Goal: Communication & Community: Answer question/provide support

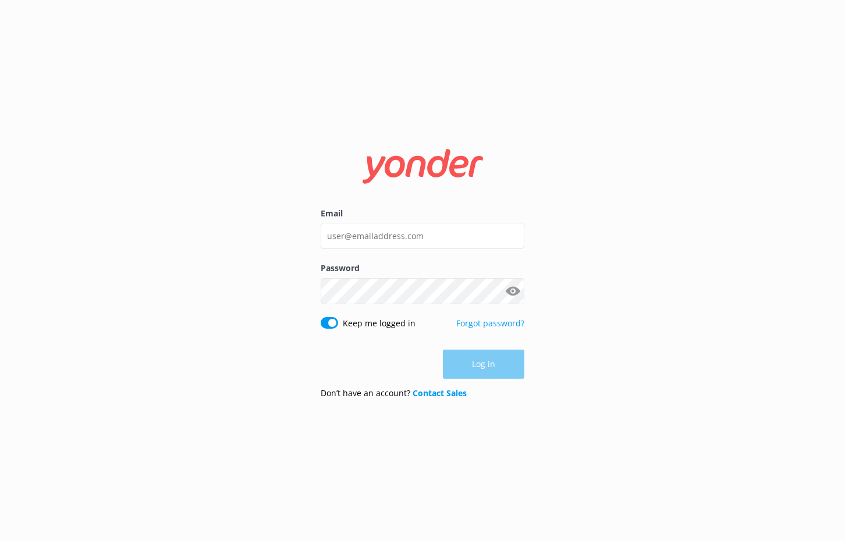
click at [668, 243] on div "Email Password Show password Keep me logged in Forgot password? Log in Don’t ha…" at bounding box center [422, 270] width 845 height 541
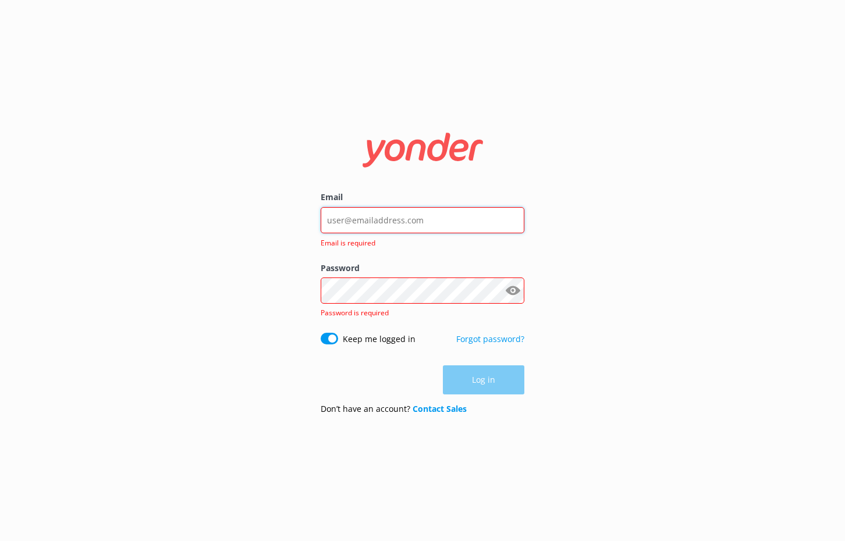
click at [425, 219] on input "Email" at bounding box center [423, 220] width 204 height 26
type input "[EMAIL_ADDRESS][DOMAIN_NAME]"
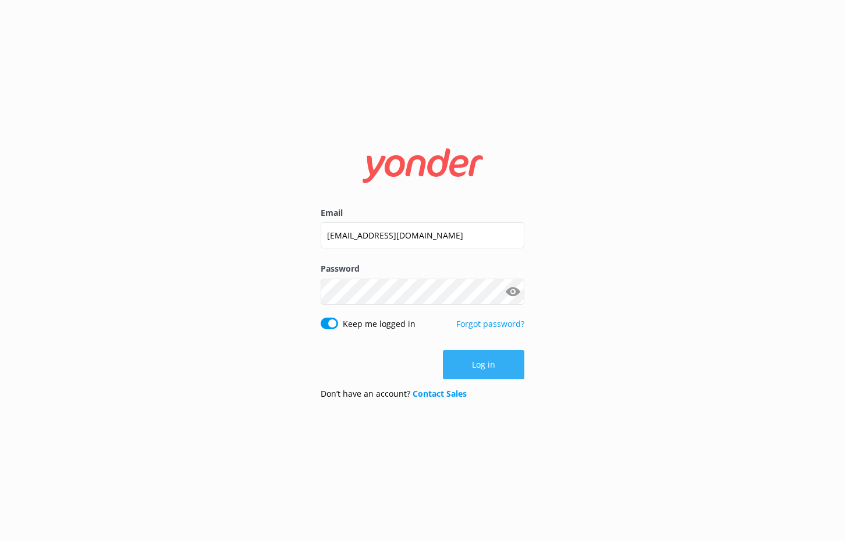
click at [458, 354] on button "Log in" at bounding box center [483, 364] width 81 height 29
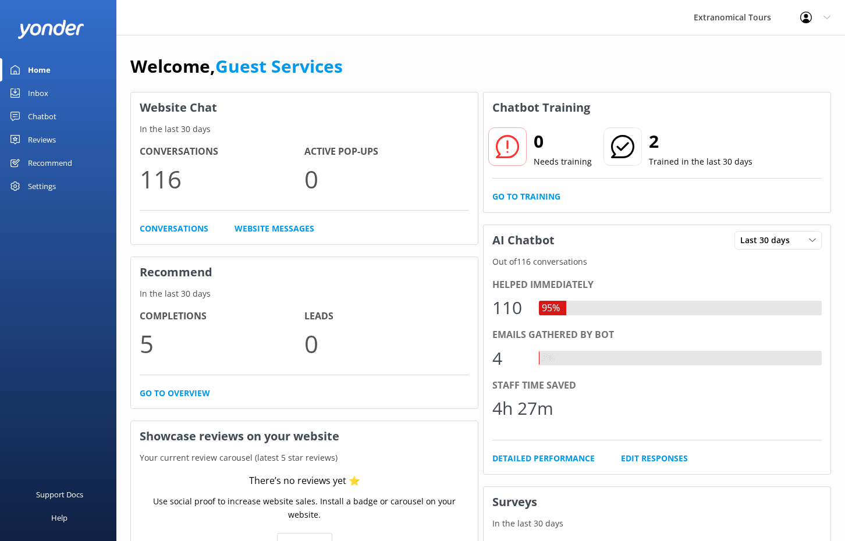
click at [48, 92] on link "Inbox" at bounding box center [58, 92] width 116 height 23
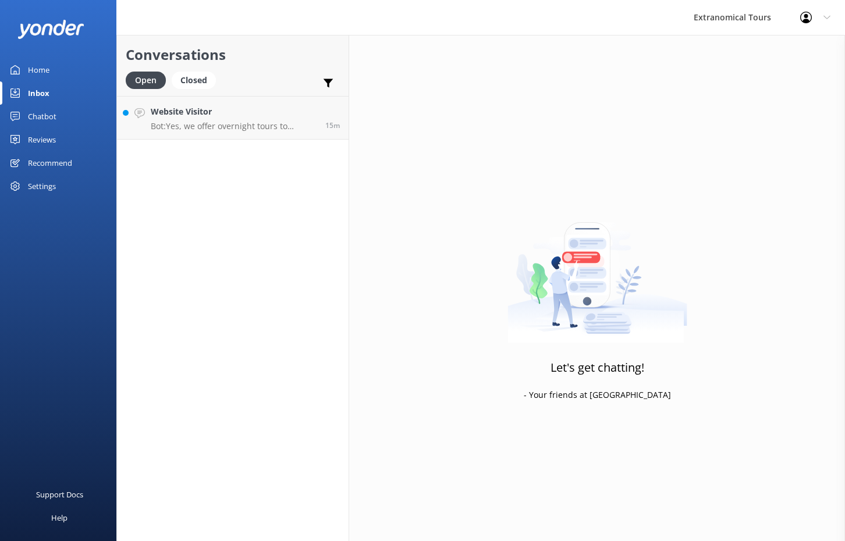
click at [159, 143] on div "Conversations Open Closed Important Assigned to me Unassigned Website Visitor B…" at bounding box center [232, 288] width 233 height 506
click at [222, 133] on link "Website Visitor Bot: Yes, we offer overnight tours to [GEOGRAPHIC_DATA] from [G…" at bounding box center [233, 118] width 232 height 44
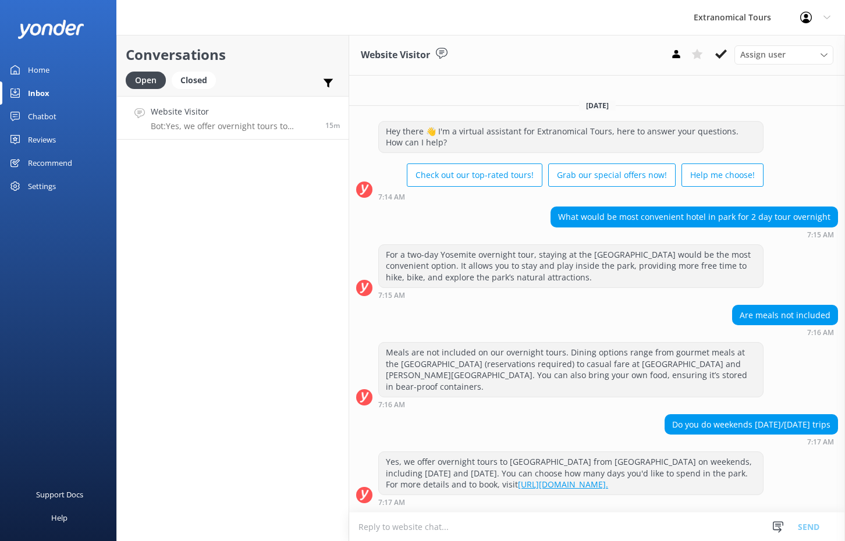
click at [465, 532] on textarea at bounding box center [597, 527] width 496 height 29
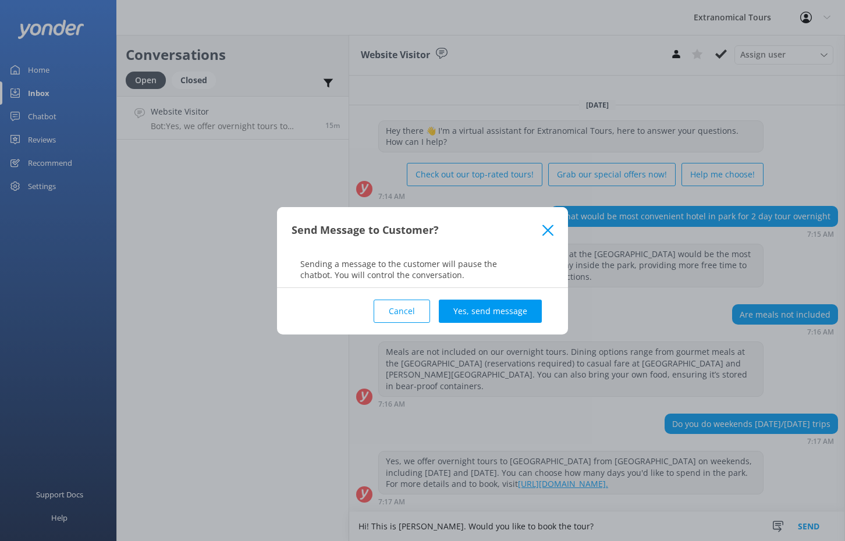
type textarea "Hi! This is [PERSON_NAME]. Would you like to book the tour?"
click at [787, 512] on button "Send" at bounding box center [809, 526] width 44 height 29
click at [485, 308] on button "Yes, send message" at bounding box center [490, 311] width 103 height 23
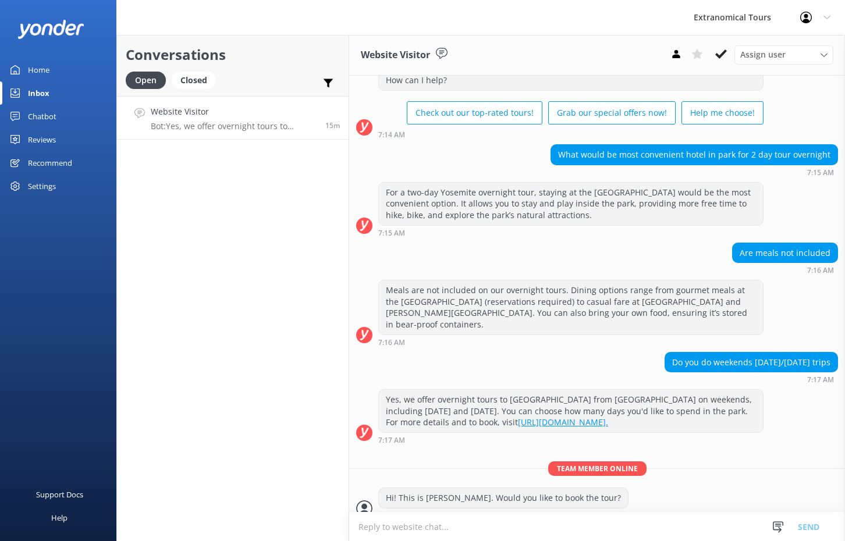
scroll to position [49, 0]
